Goal: Task Accomplishment & Management: Use online tool/utility

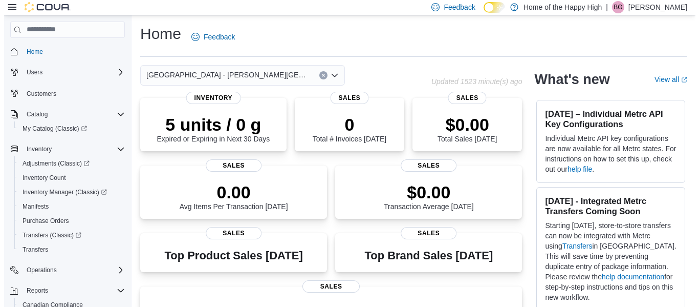
scroll to position [90, 0]
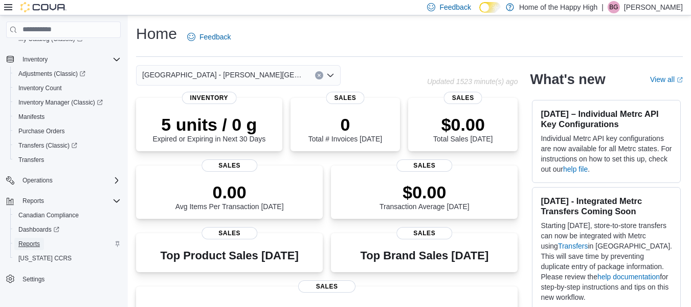
click at [24, 240] on span "Reports" at bounding box center [28, 244] width 21 height 8
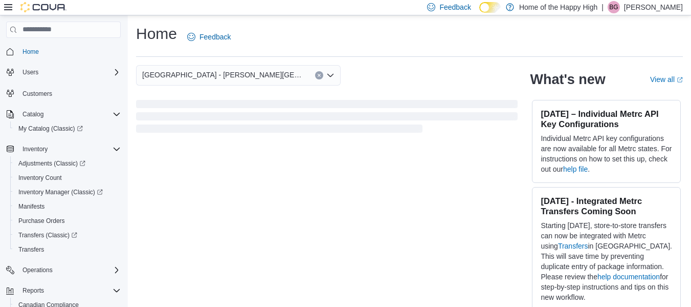
scroll to position [90, 0]
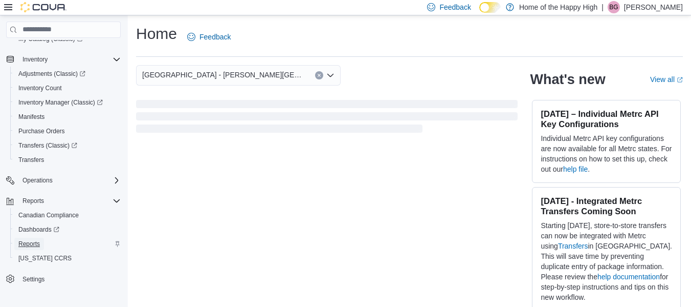
click at [32, 245] on span "Reports" at bounding box center [28, 244] width 21 height 8
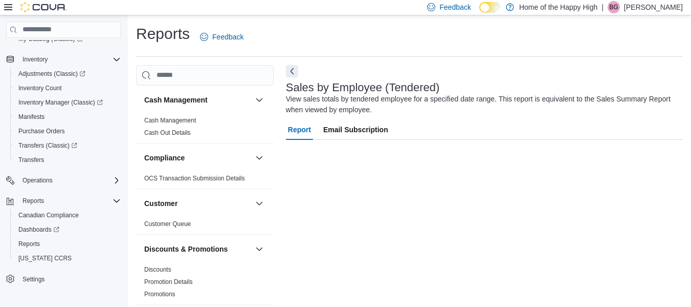
click at [7, 5] on icon at bounding box center [8, 7] width 8 height 6
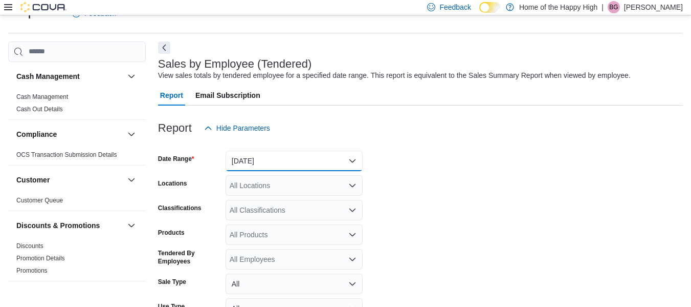
click at [258, 168] on button "Yesterday" at bounding box center [294, 160] width 137 height 20
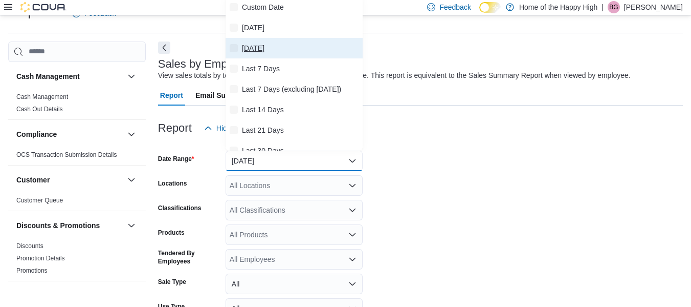
scroll to position [20, 0]
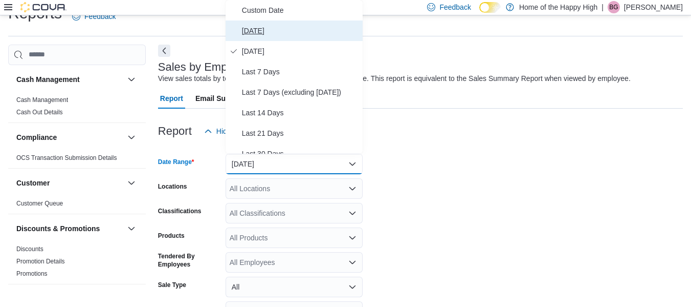
click at [246, 28] on span "Today" at bounding box center [300, 31] width 117 height 12
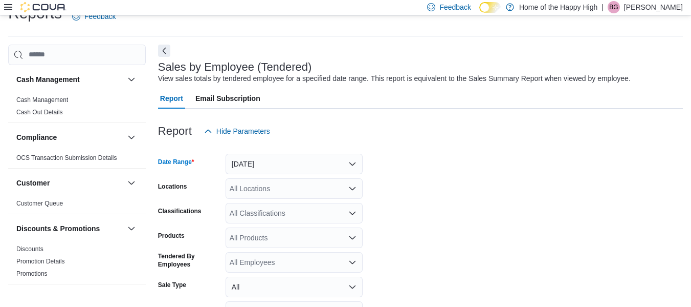
click at [254, 189] on div "All Locations" at bounding box center [294, 188] width 137 height 20
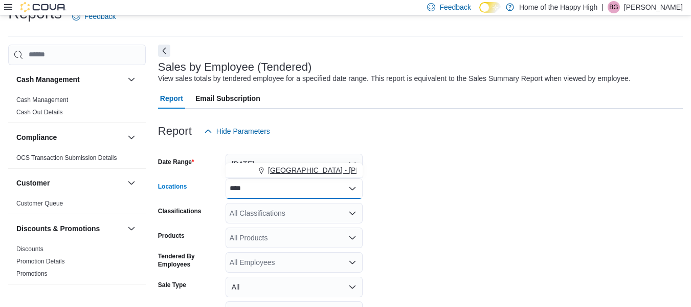
type input "****"
click at [289, 168] on span "Edmonton - Jackson Heights - Fire & Flower" at bounding box center [400, 170] width 264 height 10
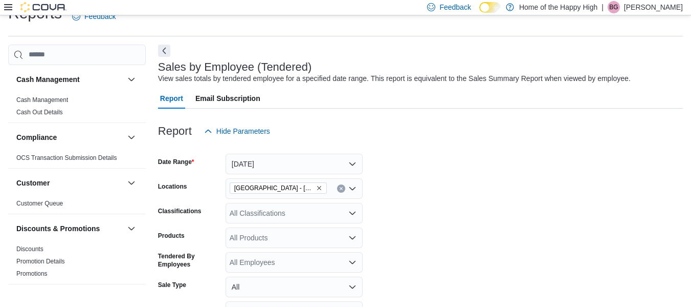
click at [395, 187] on form "Date Range Today Locations Edmonton - Jackson Heights - Fire & Flower Classific…" at bounding box center [420, 257] width 525 height 233
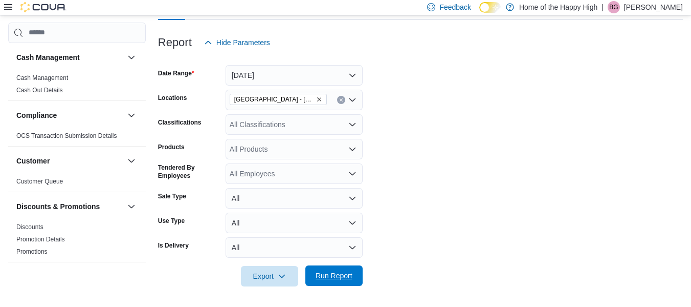
click at [344, 276] on span "Run Report" at bounding box center [334, 275] width 37 height 10
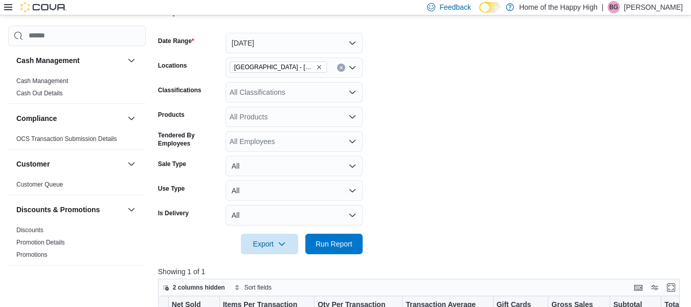
scroll to position [141, 0]
click at [286, 53] on button "Today" at bounding box center [294, 43] width 137 height 20
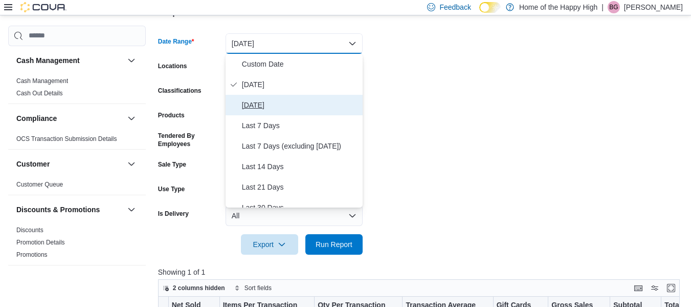
click at [270, 106] on span "Yesterday" at bounding box center [300, 105] width 117 height 12
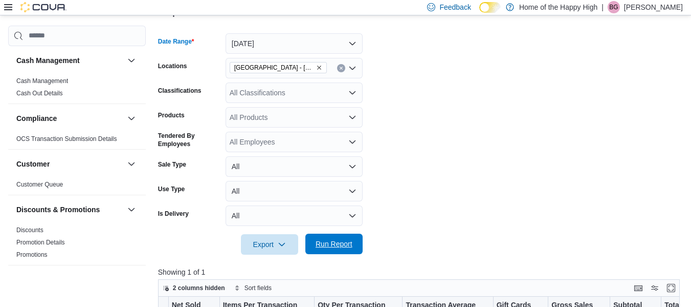
click at [330, 246] on span "Run Report" at bounding box center [334, 244] width 37 height 10
